Goal: Information Seeking & Learning: Learn about a topic

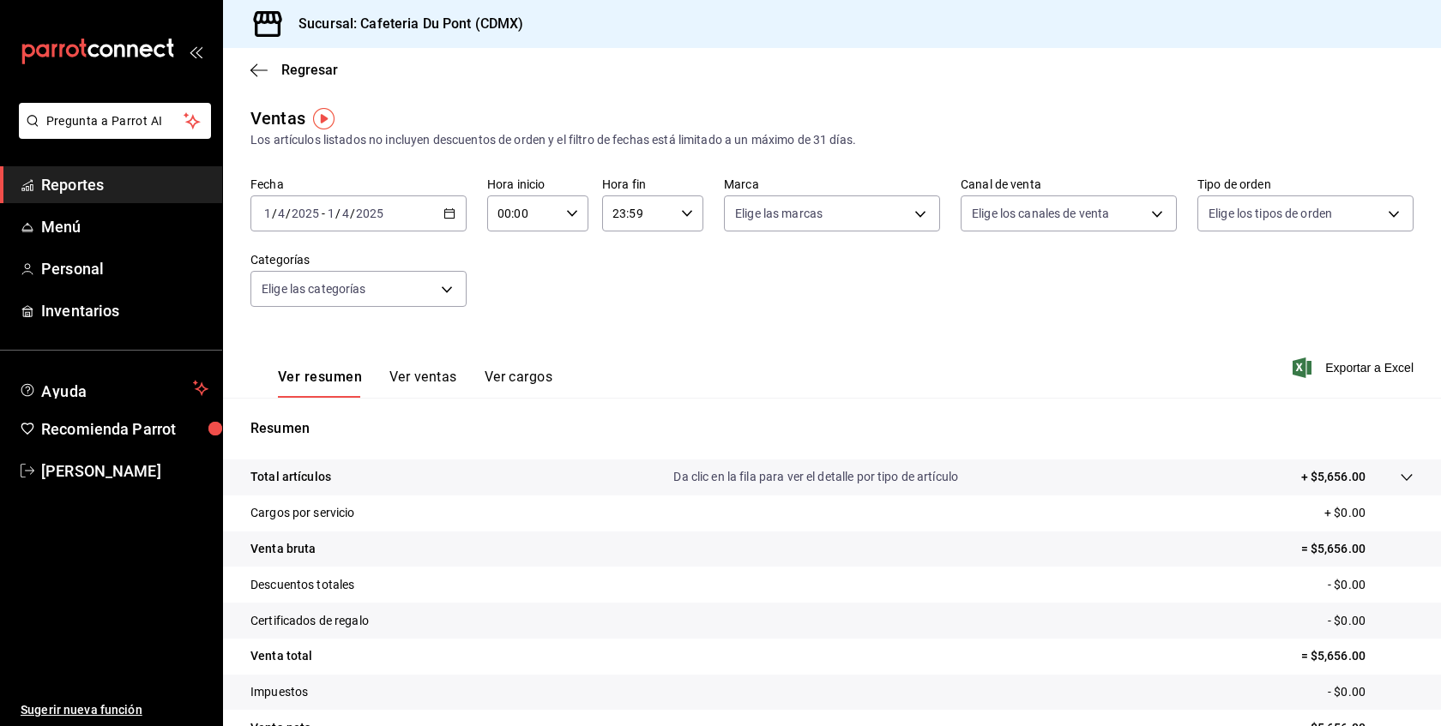
click at [73, 178] on span "Reportes" at bounding box center [124, 184] width 167 height 23
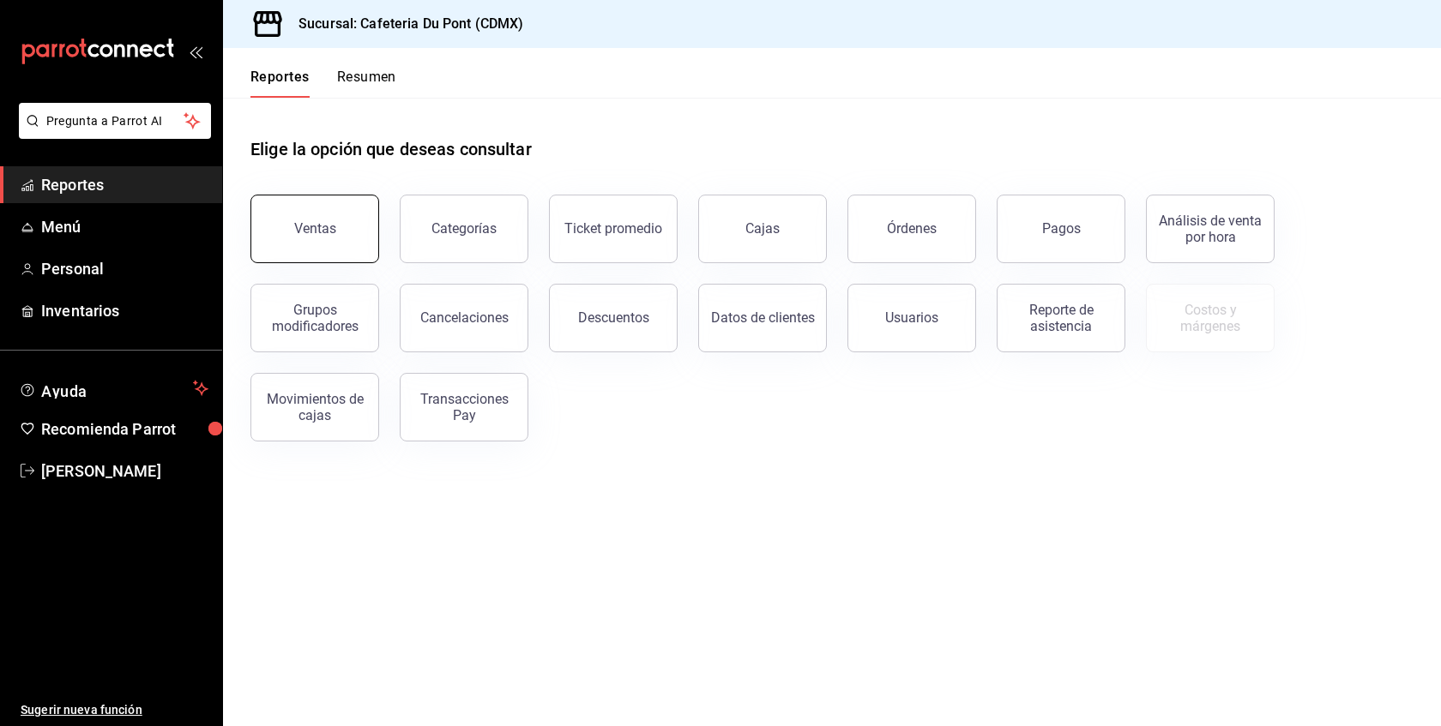
click at [267, 226] on button "Ventas" at bounding box center [314, 229] width 129 height 69
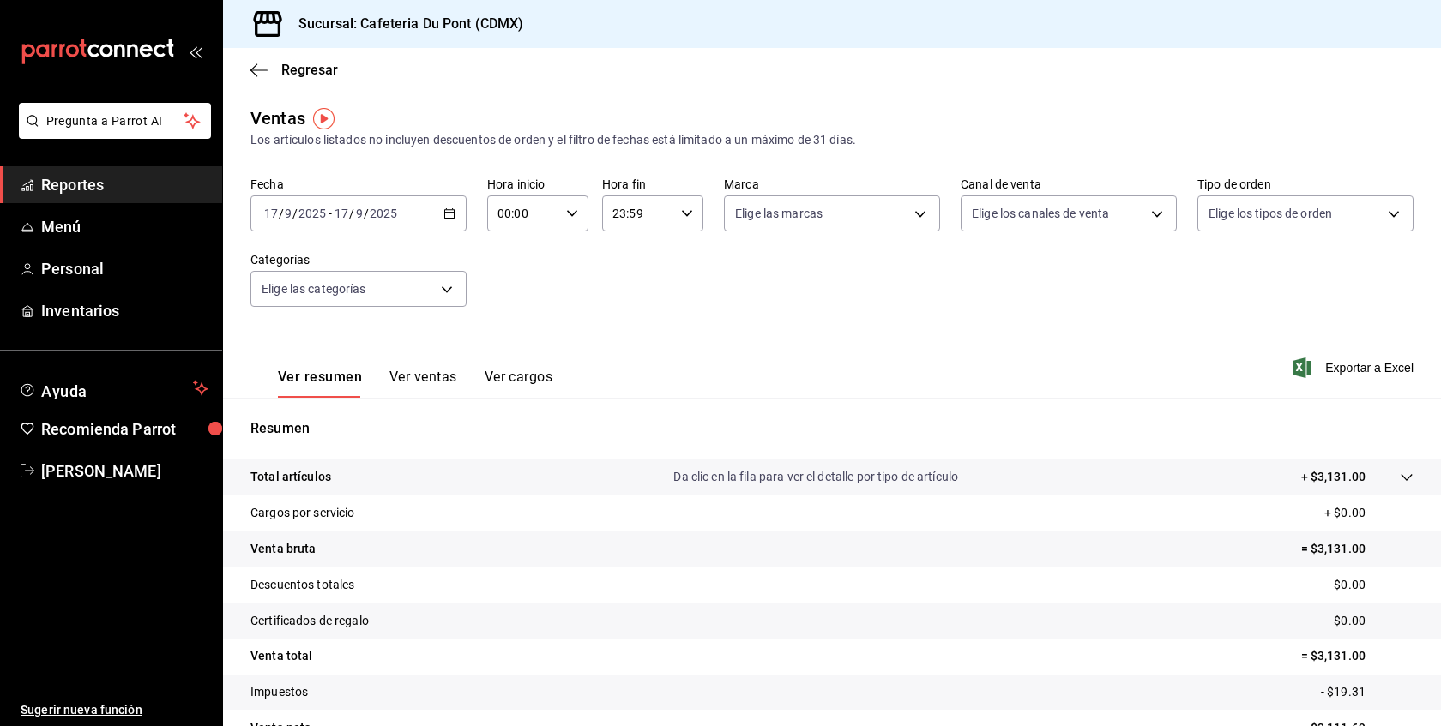
click at [442, 377] on button "Ver ventas" at bounding box center [423, 383] width 68 height 29
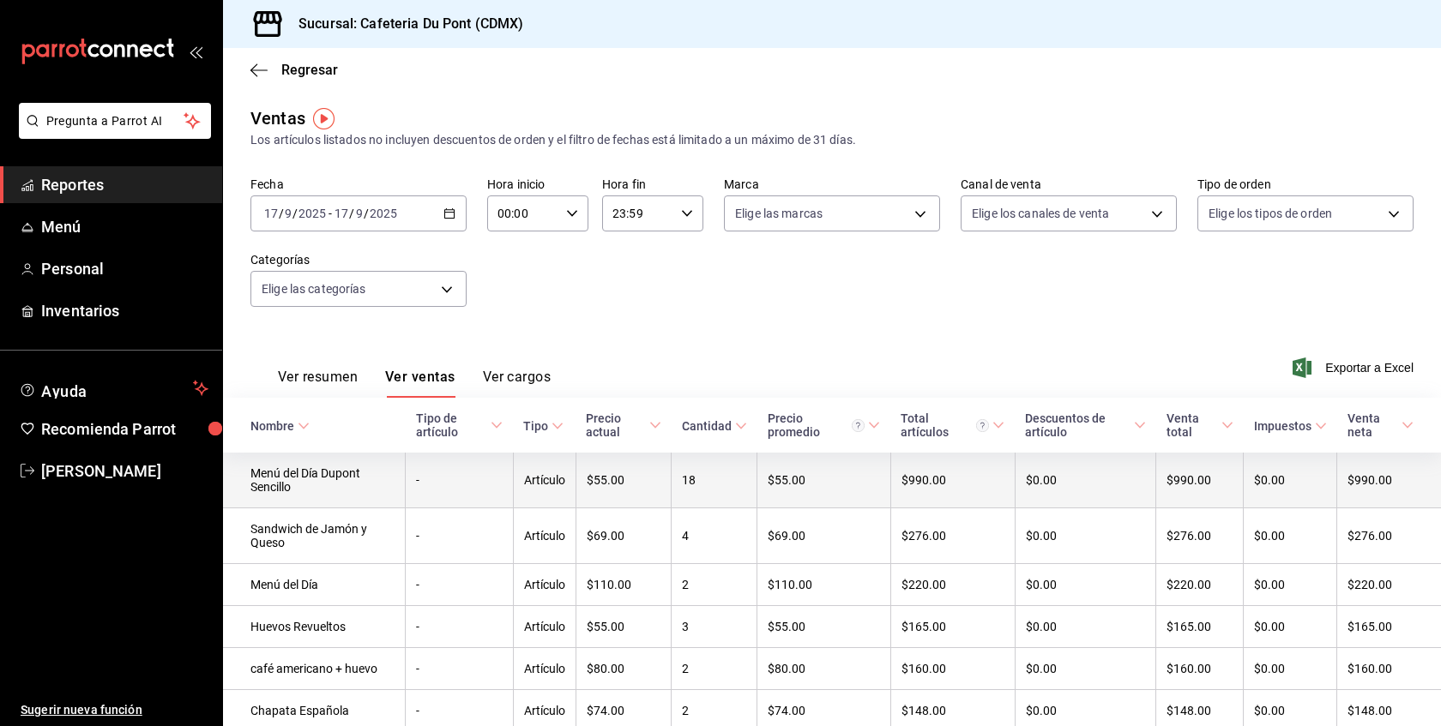
click at [533, 478] on td "Artículo" at bounding box center [544, 481] width 63 height 56
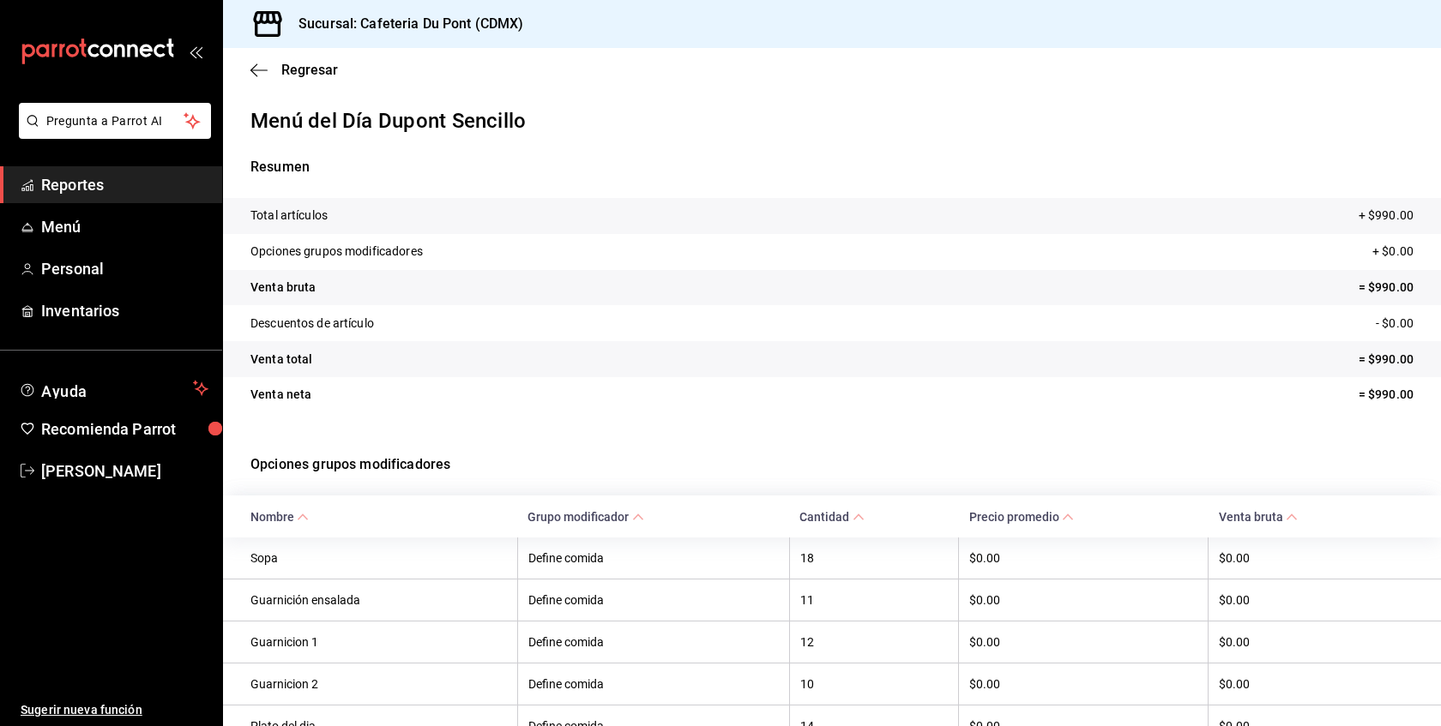
click at [629, 330] on tr "Descuentos de artículo - $0.00" at bounding box center [832, 323] width 1218 height 36
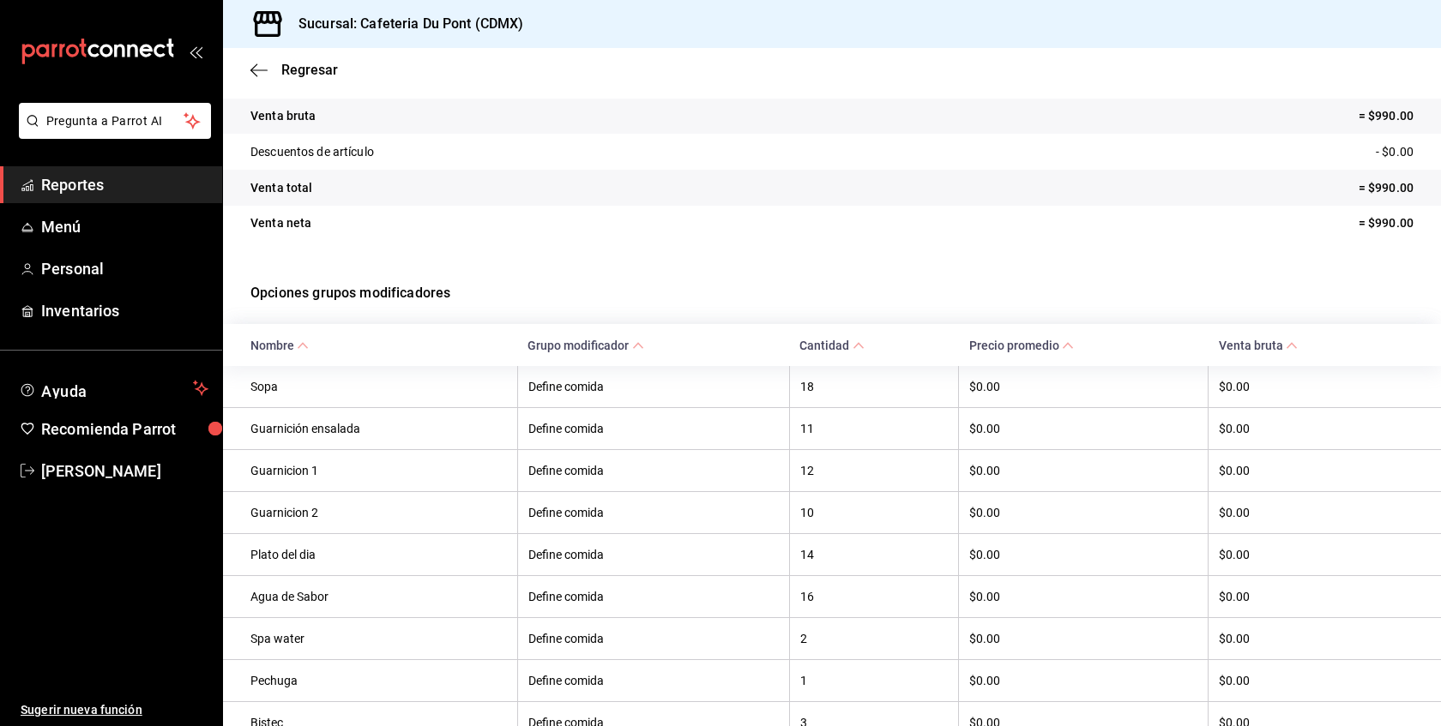
scroll to position [206, 0]
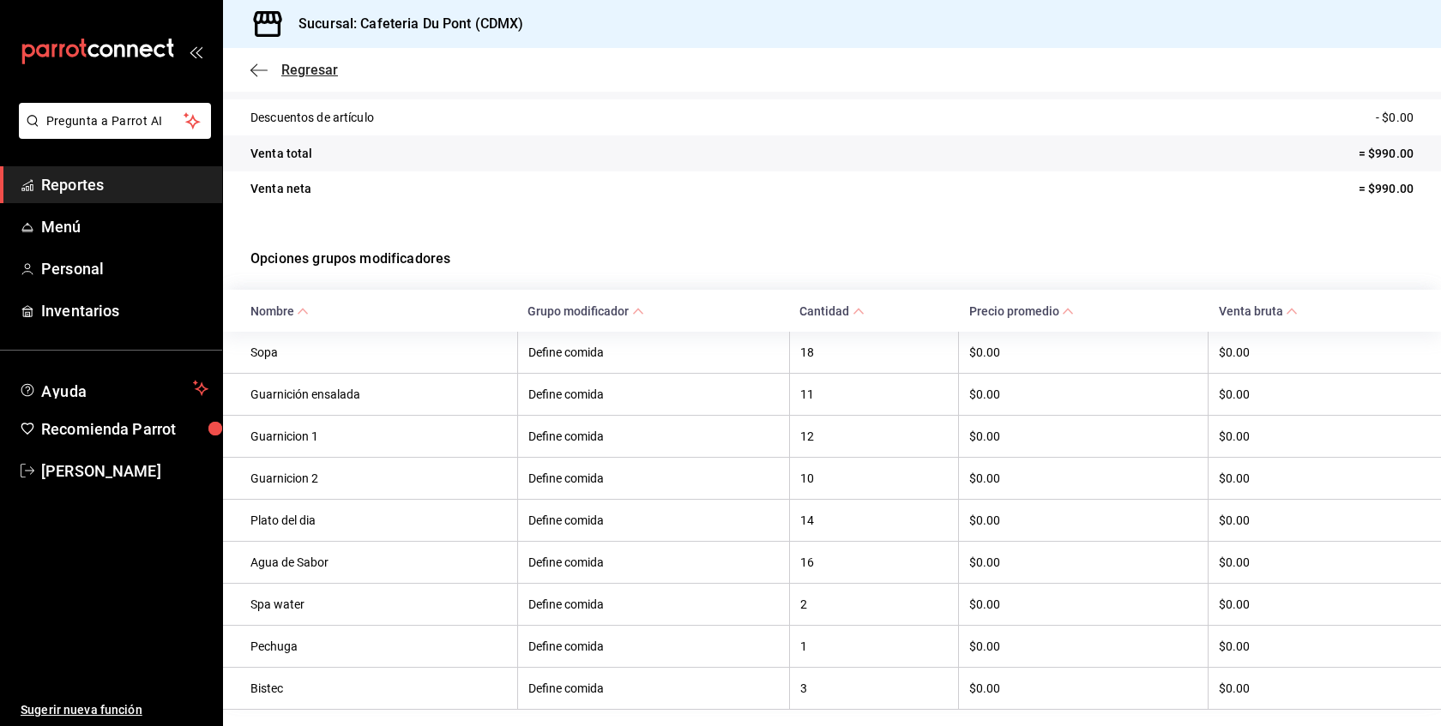
click at [286, 69] on span "Regresar" at bounding box center [309, 70] width 57 height 16
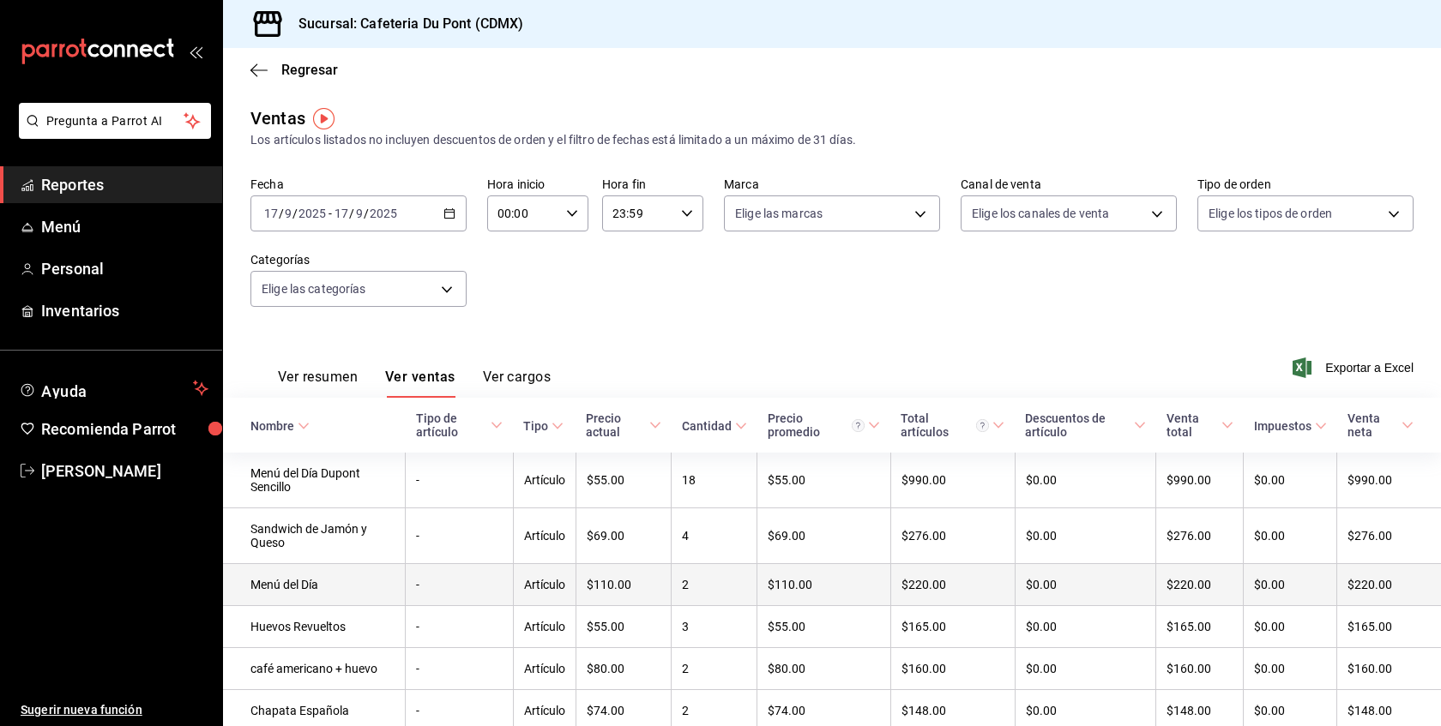
click at [638, 601] on td "$110.00" at bounding box center [623, 585] width 96 height 42
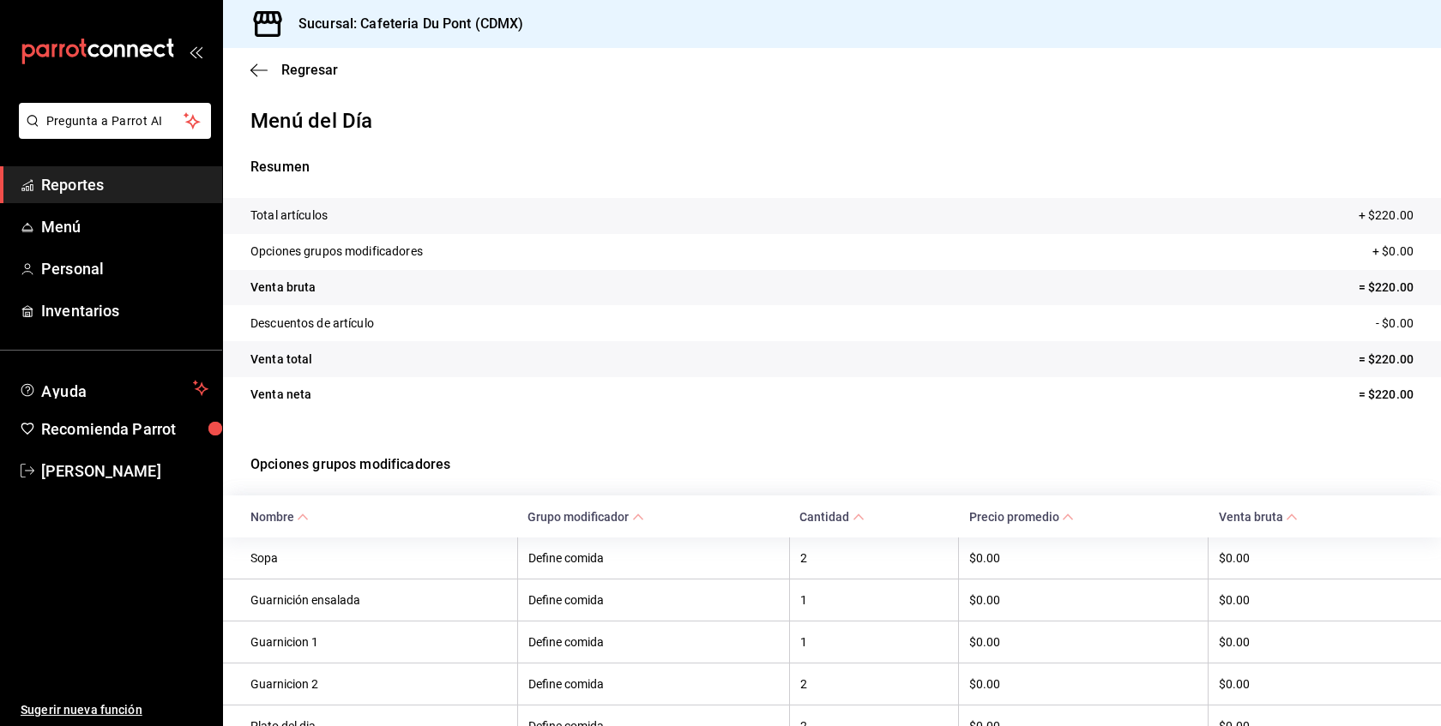
click at [659, 446] on p "Opciones grupos modificadores" at bounding box center [831, 465] width 1163 height 62
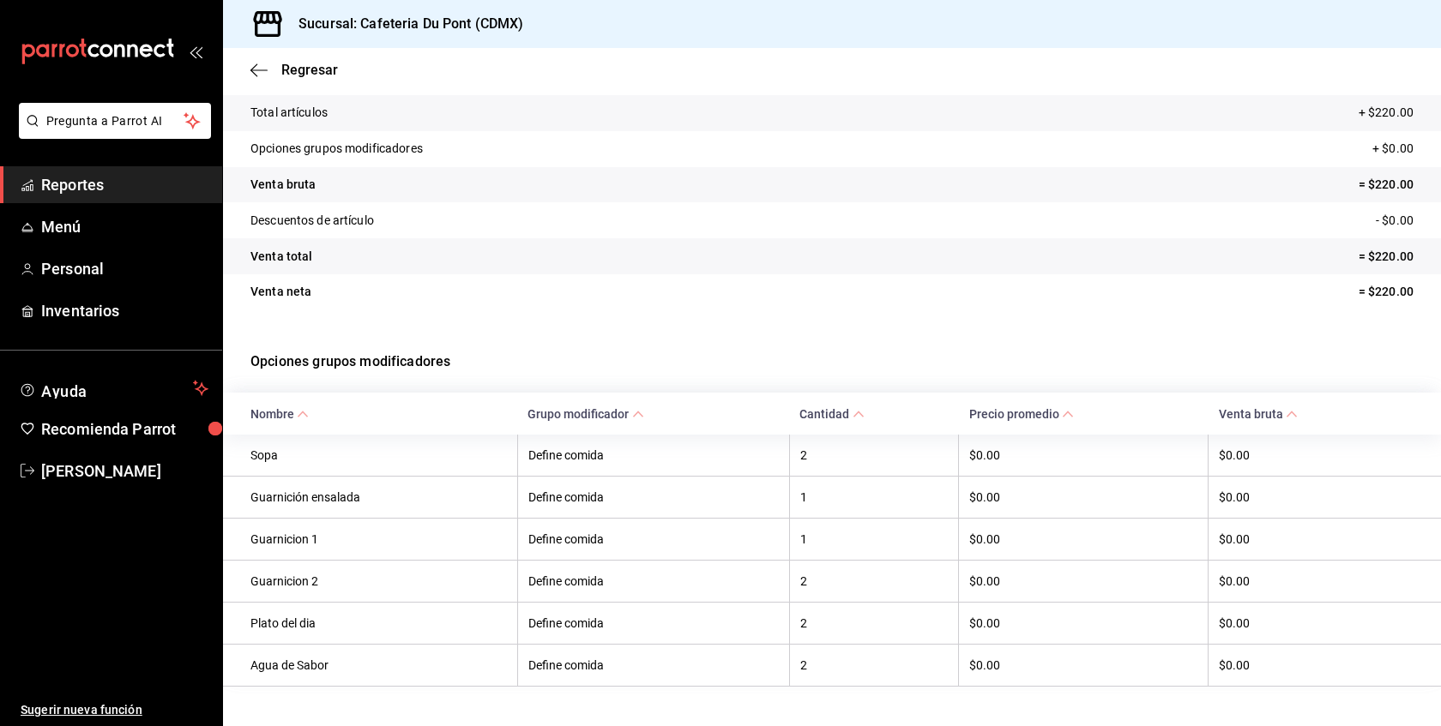
scroll to position [135, 0]
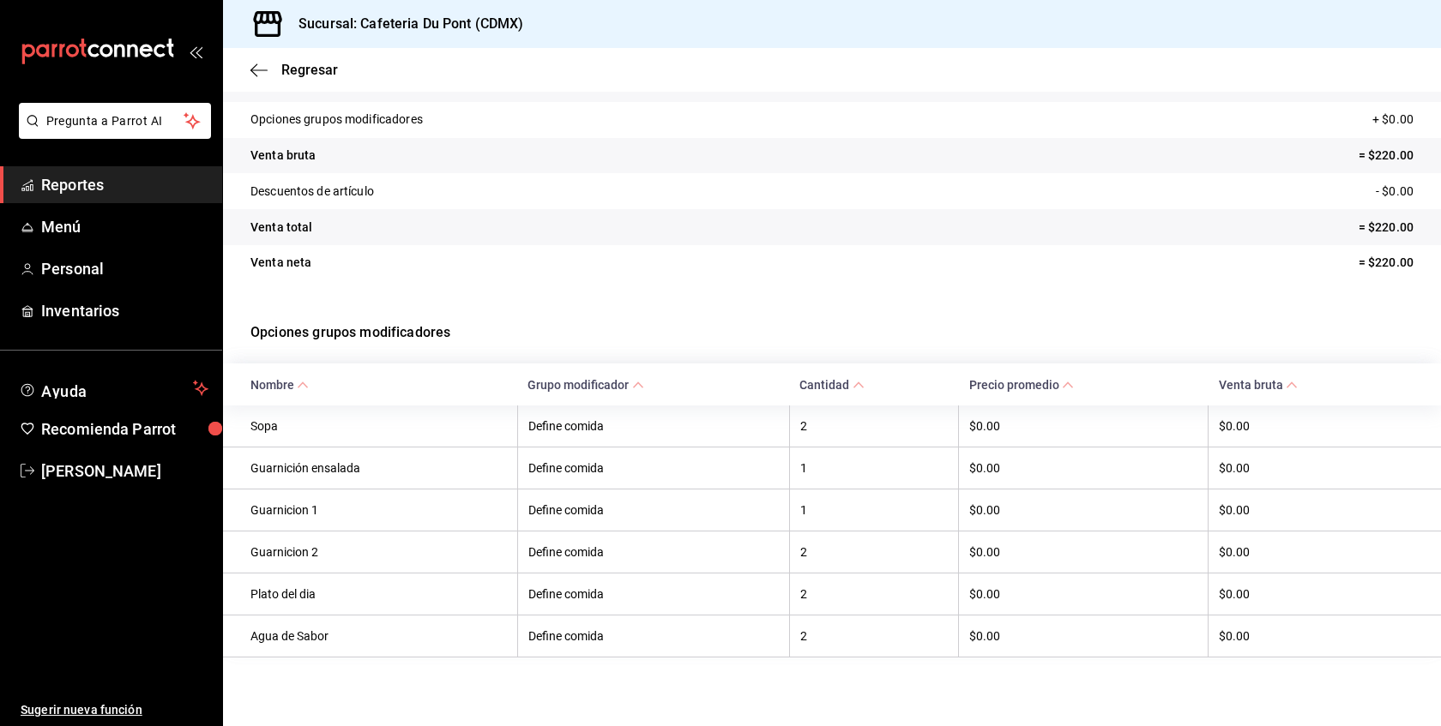
click at [595, 600] on th "Define comida" at bounding box center [653, 594] width 272 height 42
click at [309, 73] on span "Regresar" at bounding box center [309, 70] width 57 height 16
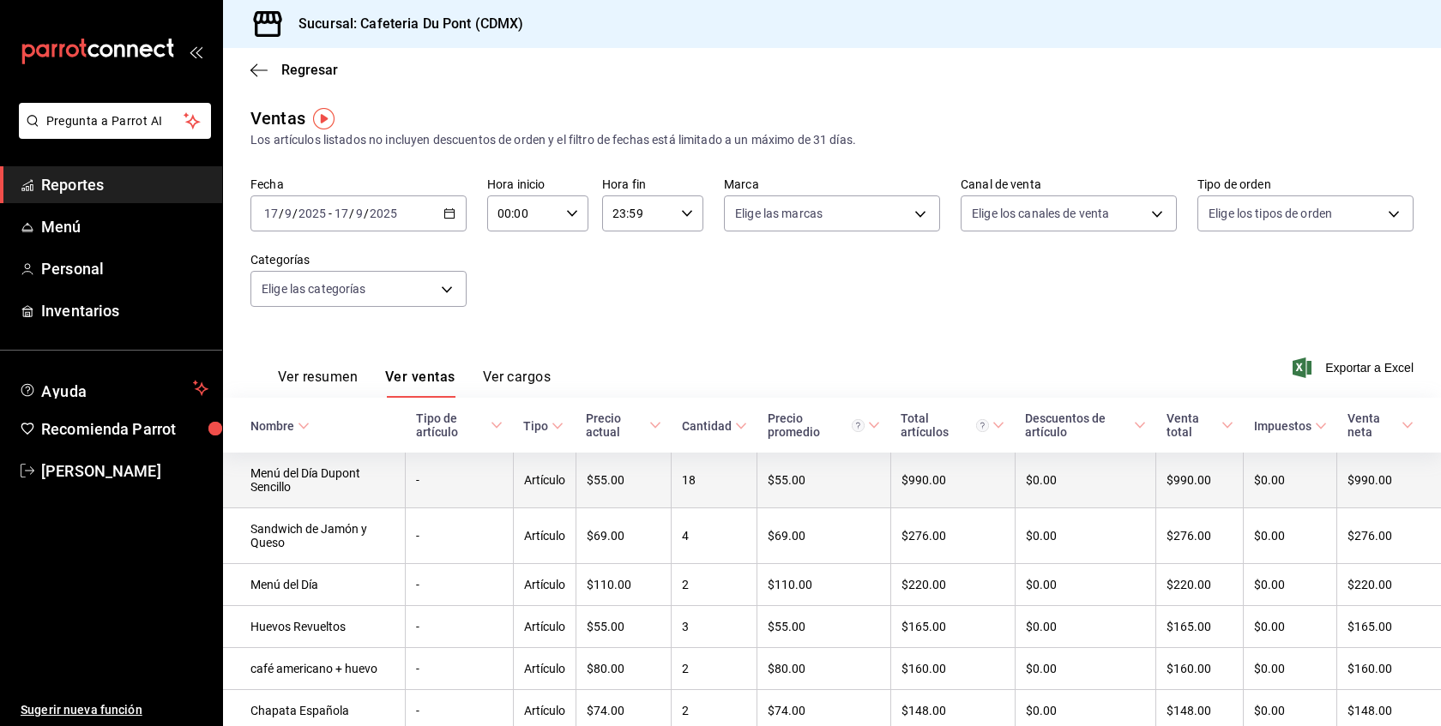
click at [441, 474] on td "-" at bounding box center [459, 481] width 107 height 56
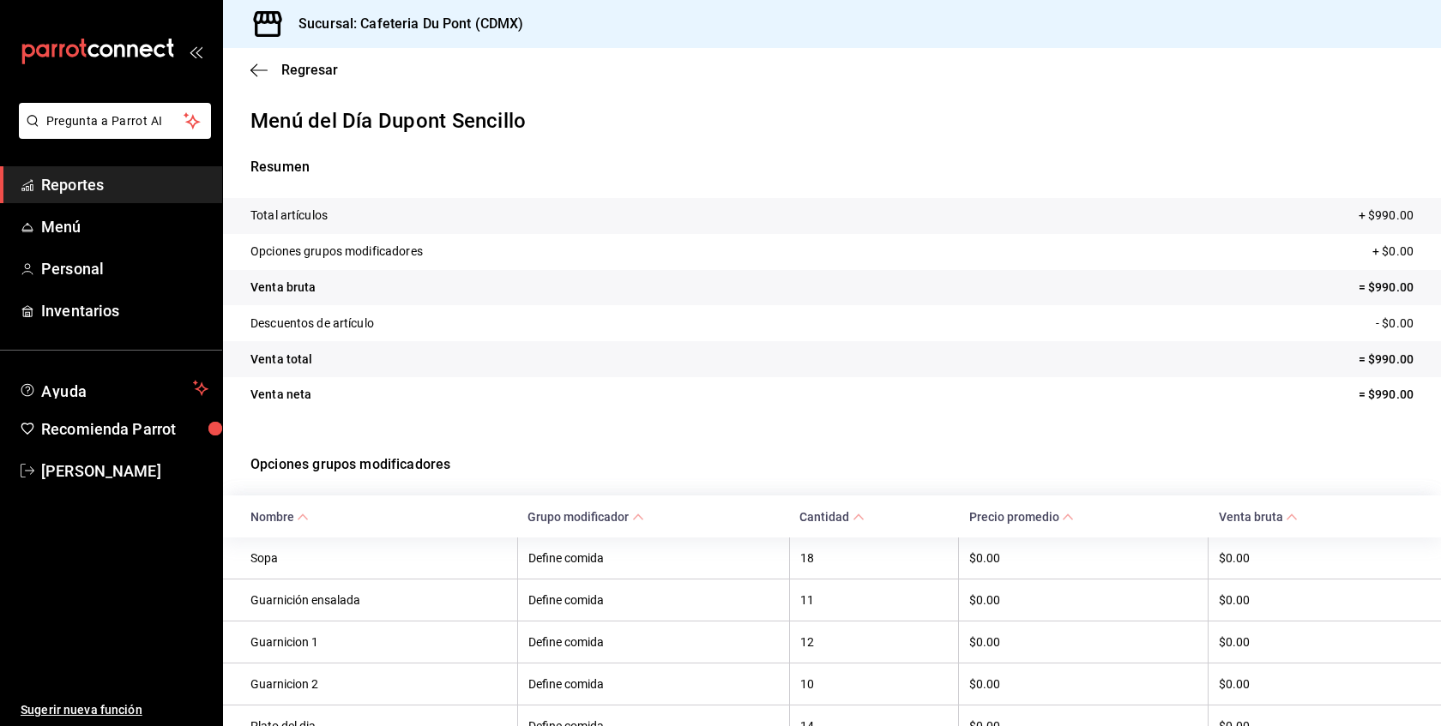
click at [654, 659] on th "Define comida" at bounding box center [653, 642] width 272 height 42
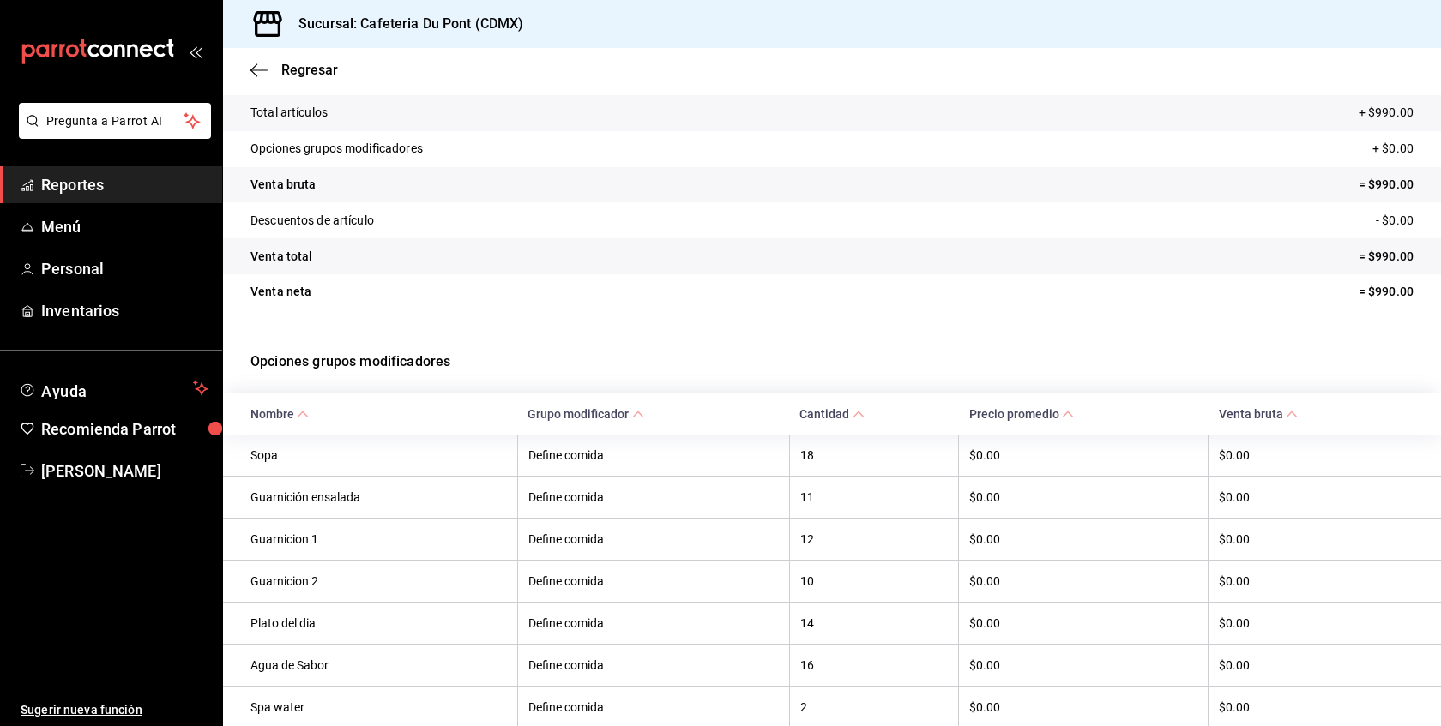
scroll to position [137, 0]
